Goal: Information Seeking & Learning: Learn about a topic

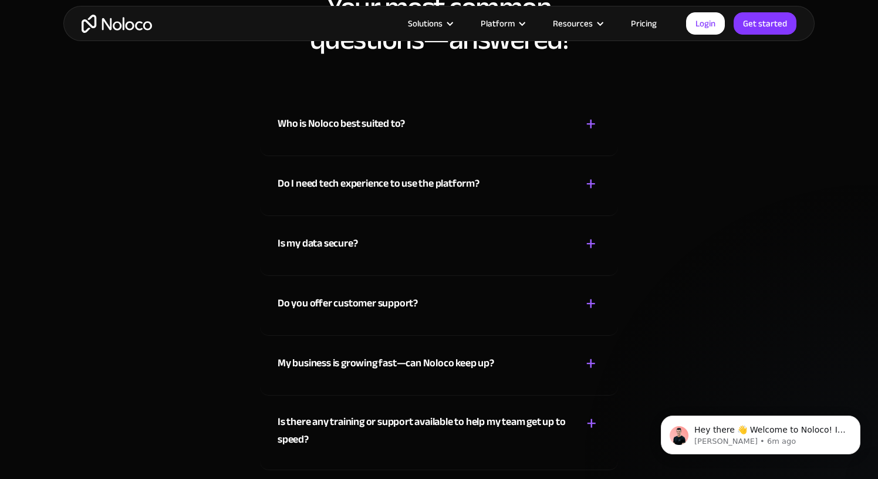
scroll to position [6072, 0]
click at [454, 122] on div "Who is Noloco best suited to? + -" at bounding box center [439, 118] width 323 height 42
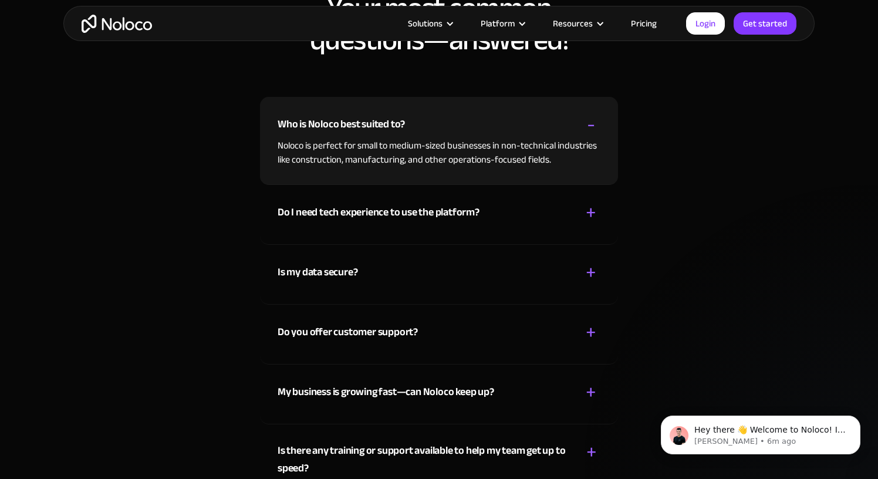
click at [454, 123] on div "Who is Noloco best suited to? + -" at bounding box center [439, 118] width 323 height 42
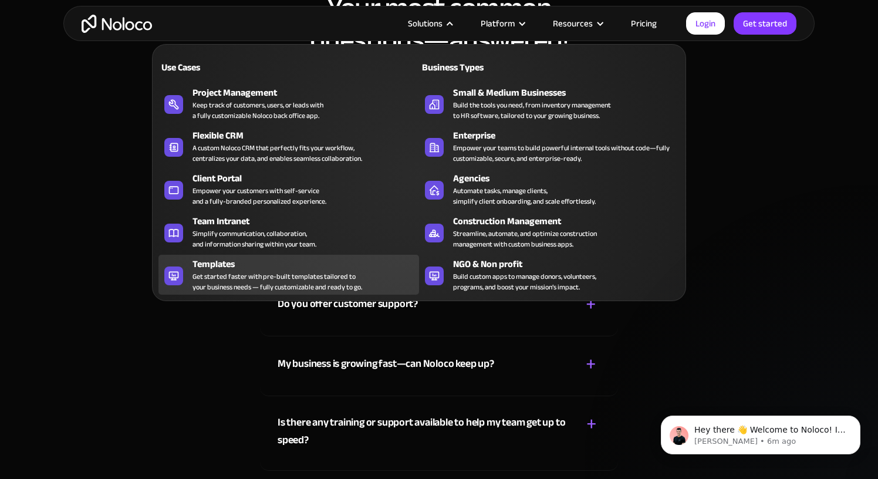
click at [293, 265] on div "Templates" at bounding box center [309, 264] width 232 height 14
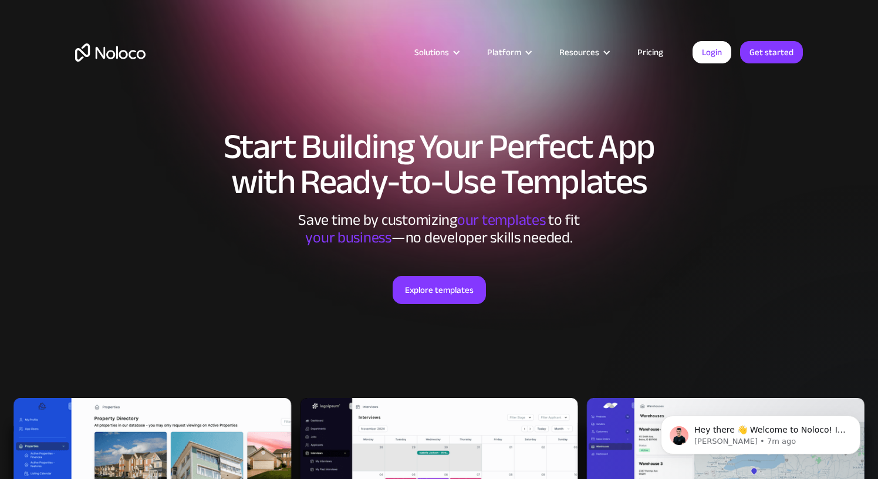
click at [652, 52] on link "Pricing" at bounding box center [650, 52] width 55 height 15
